Goal: Find contact information: Find contact information

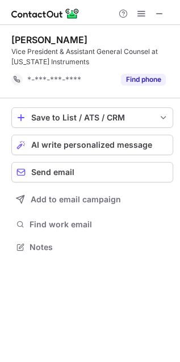
scroll to position [6, 6]
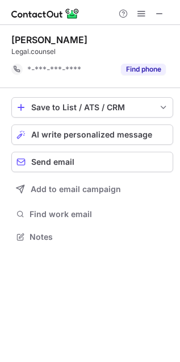
scroll to position [5, 6]
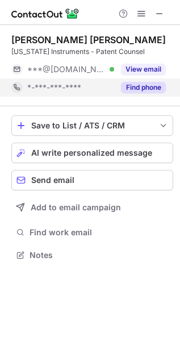
scroll to position [247, 180]
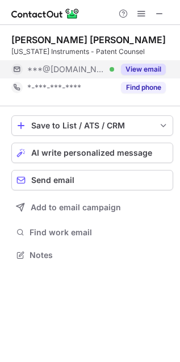
click at [143, 66] on button "View email" at bounding box center [143, 69] width 45 height 11
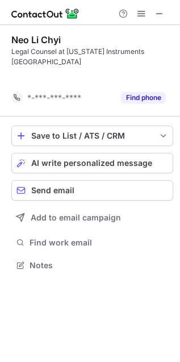
scroll to position [5, 6]
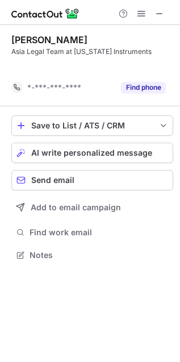
scroll to position [5, 6]
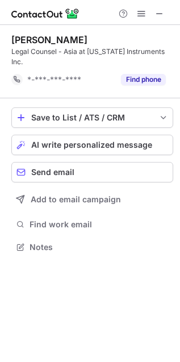
scroll to position [5, 6]
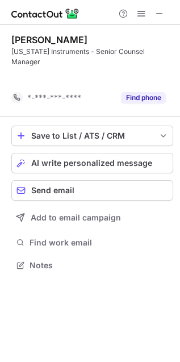
scroll to position [5, 6]
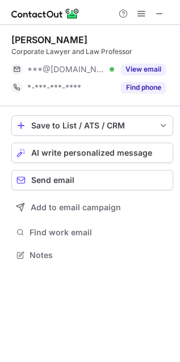
scroll to position [247, 180]
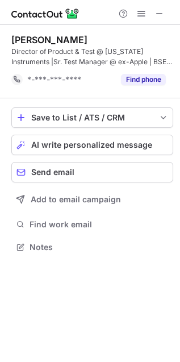
scroll to position [6, 6]
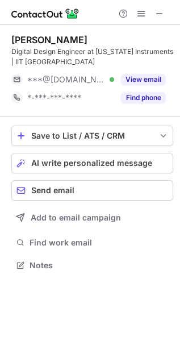
scroll to position [257, 180]
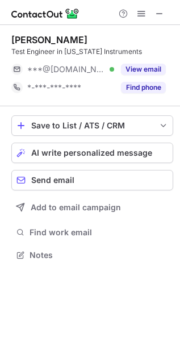
scroll to position [247, 180]
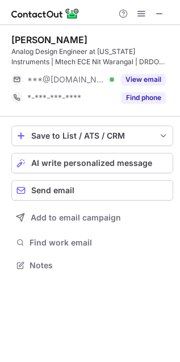
scroll to position [257, 180]
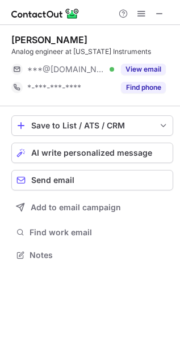
scroll to position [247, 180]
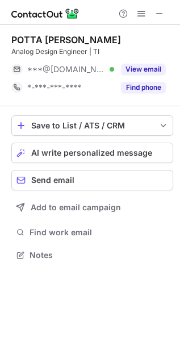
scroll to position [247, 180]
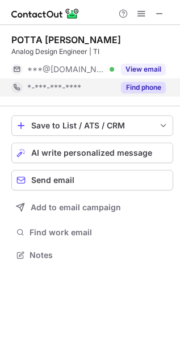
click at [136, 84] on button "Find phone" at bounding box center [143, 87] width 45 height 11
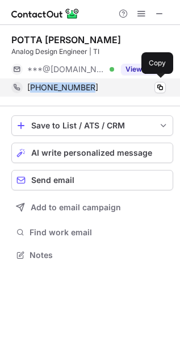
drag, startPoint x: 87, startPoint y: 90, endPoint x: 32, endPoint y: 95, distance: 55.4
click at [32, 95] on div "[PHONE_NUMBER] Copy" at bounding box center [88, 87] width 155 height 18
copy span "917601073745"
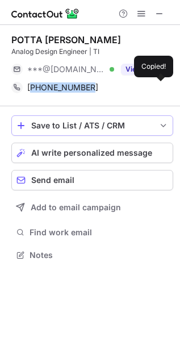
copy span "917601073745"
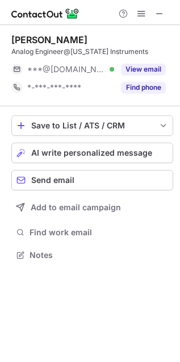
scroll to position [247, 180]
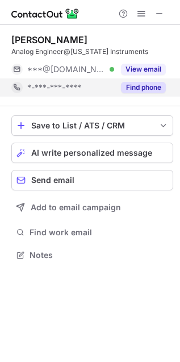
click at [140, 92] on button "Find phone" at bounding box center [143, 87] width 45 height 11
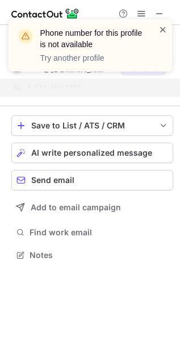
click at [162, 26] on span at bounding box center [162, 29] width 9 height 11
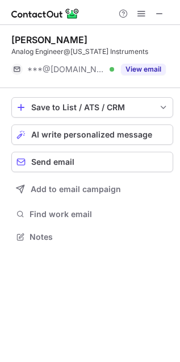
scroll to position [5, 6]
click at [158, 13] on span at bounding box center [159, 13] width 9 height 9
click at [160, 9] on span at bounding box center [159, 13] width 9 height 9
click at [165, 16] on button at bounding box center [160, 14] width 14 height 14
